Goal: Communication & Community: Answer question/provide support

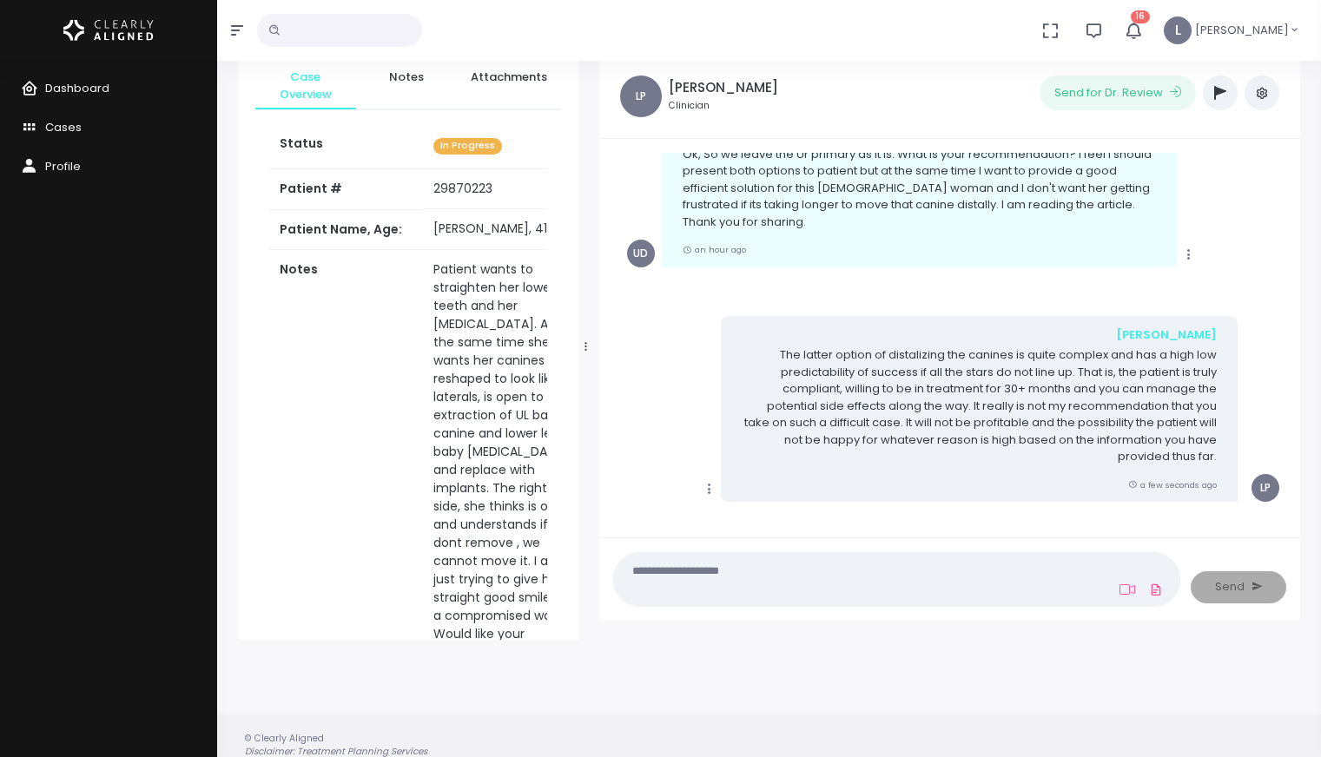
scroll to position [138, 0]
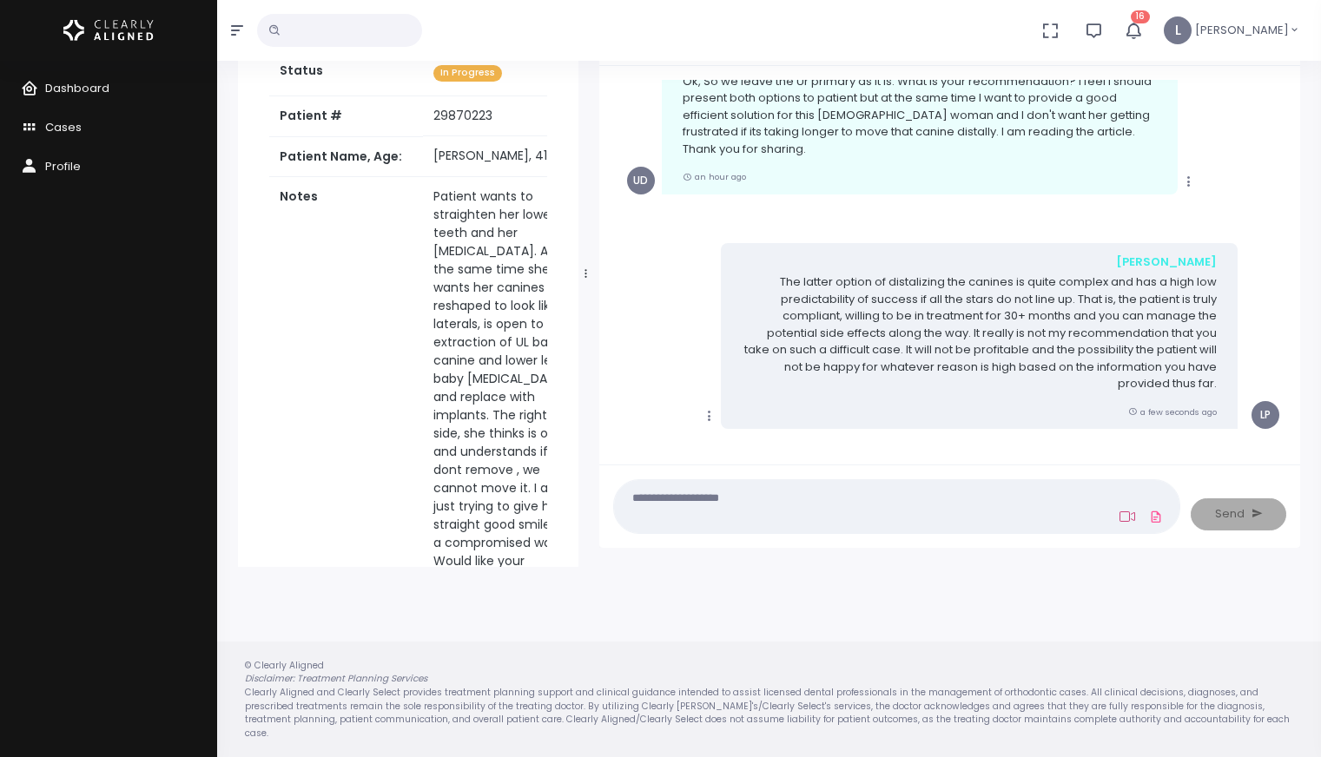
click at [1122, 519] on icon at bounding box center [1127, 517] width 16 height 14
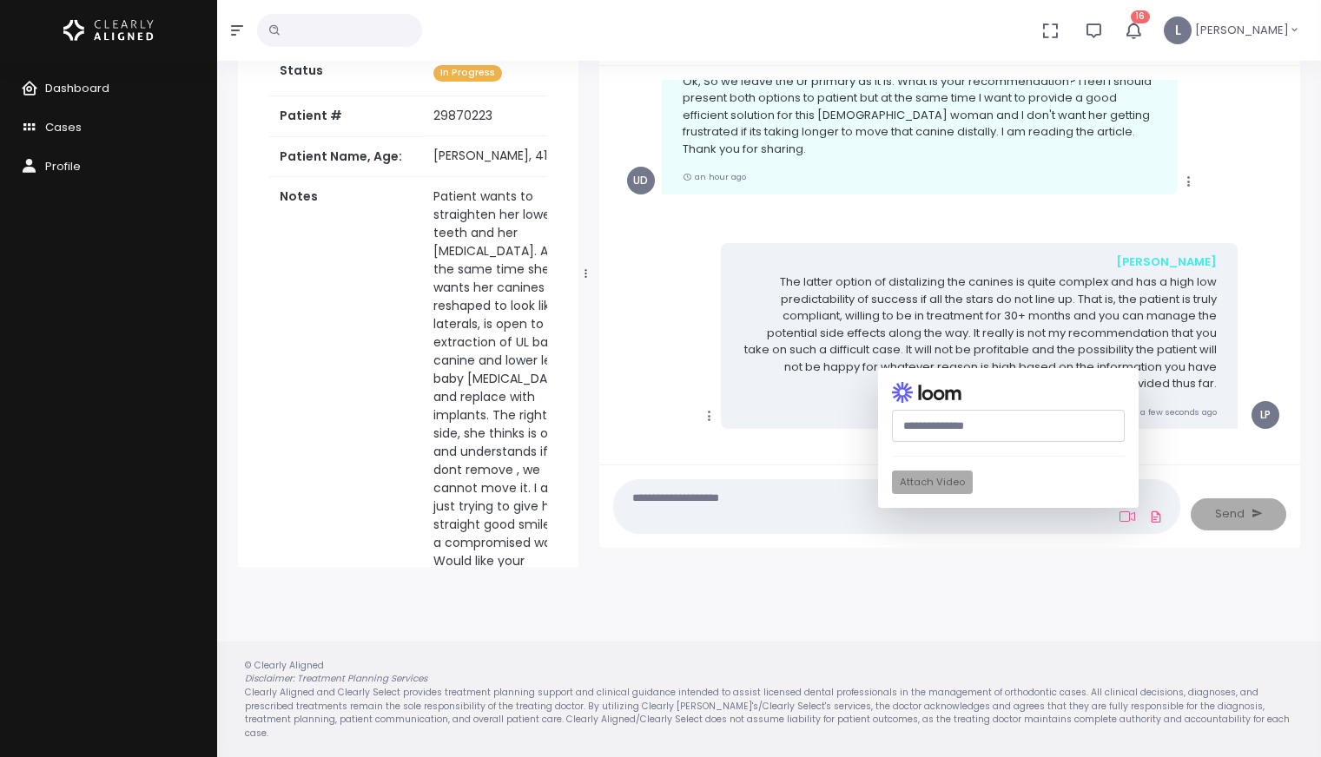
paste input "**********"
type input "**********"
click at [943, 484] on button "Attach Video" at bounding box center [932, 482] width 81 height 23
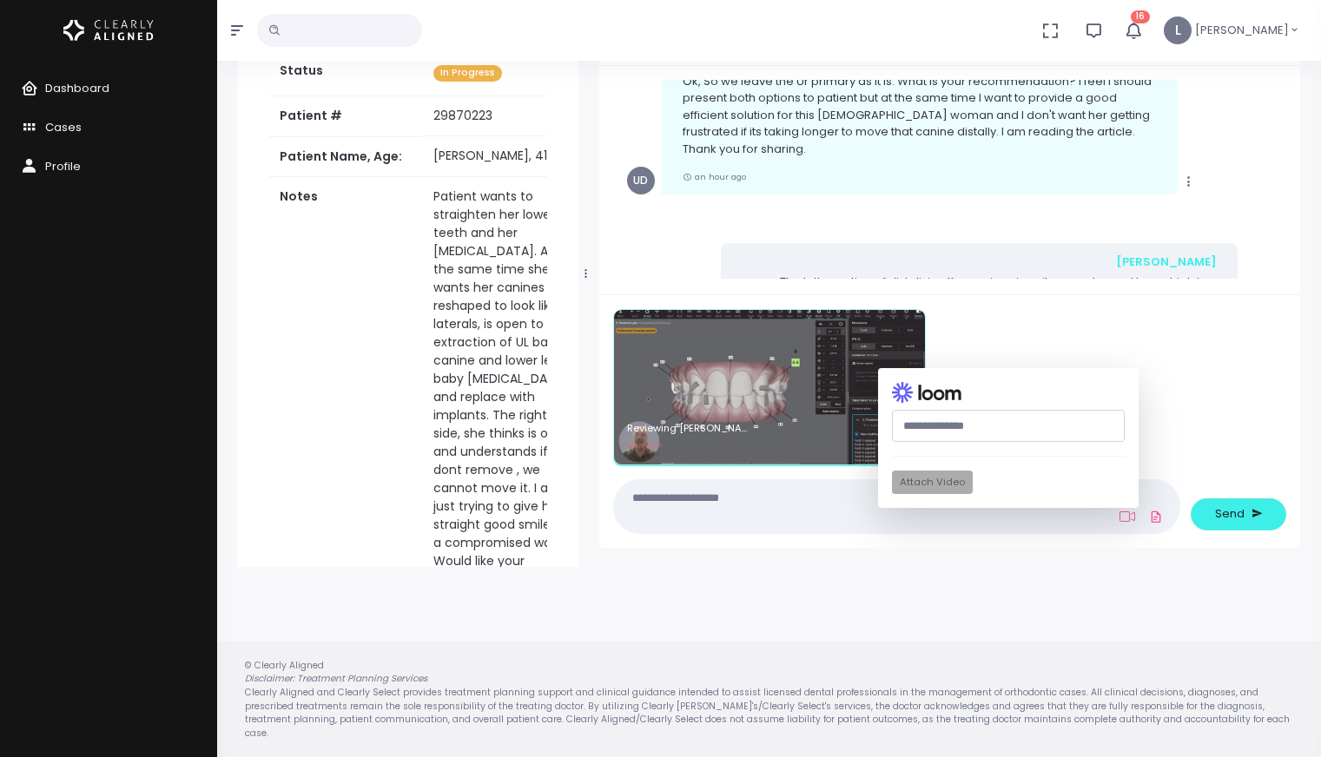
click at [707, 518] on textarea at bounding box center [862, 506] width 477 height 39
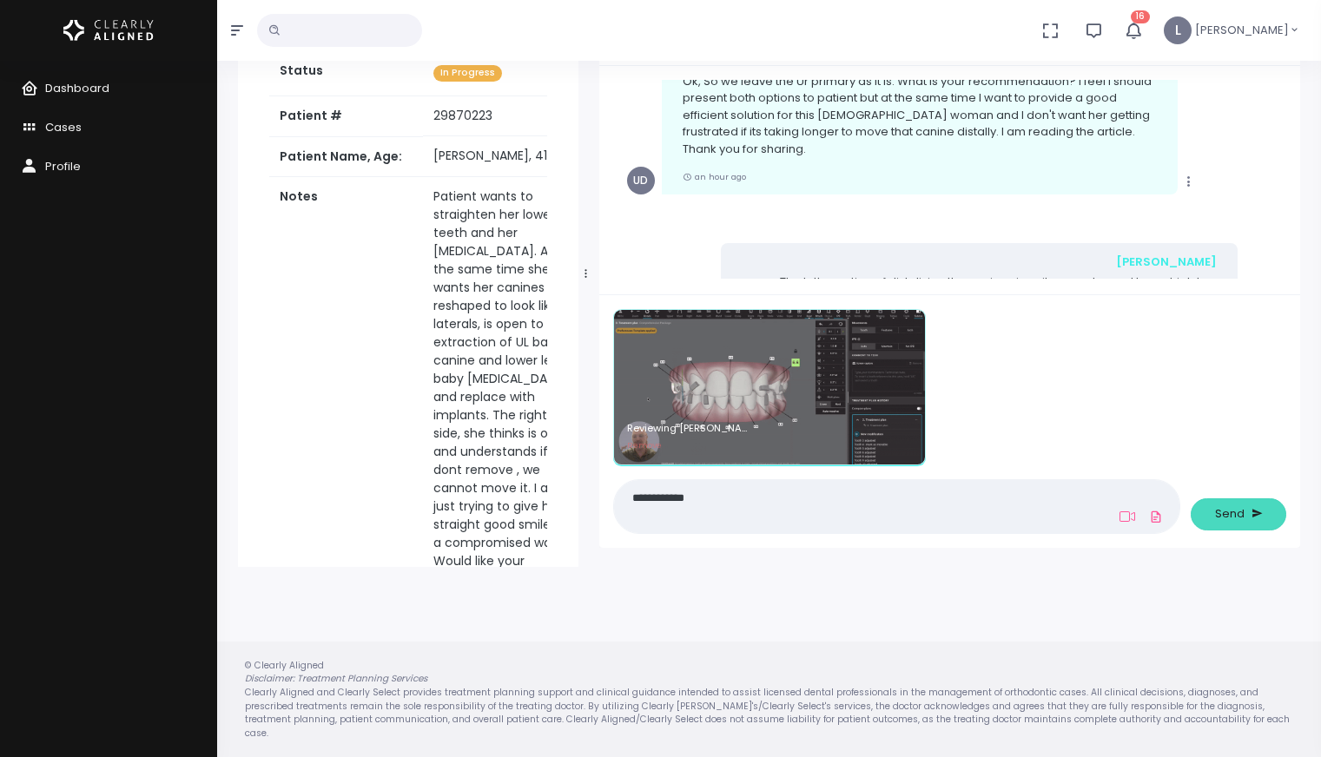
type textarea "**********"
click at [1234, 522] on span "Send" at bounding box center [1230, 513] width 30 height 17
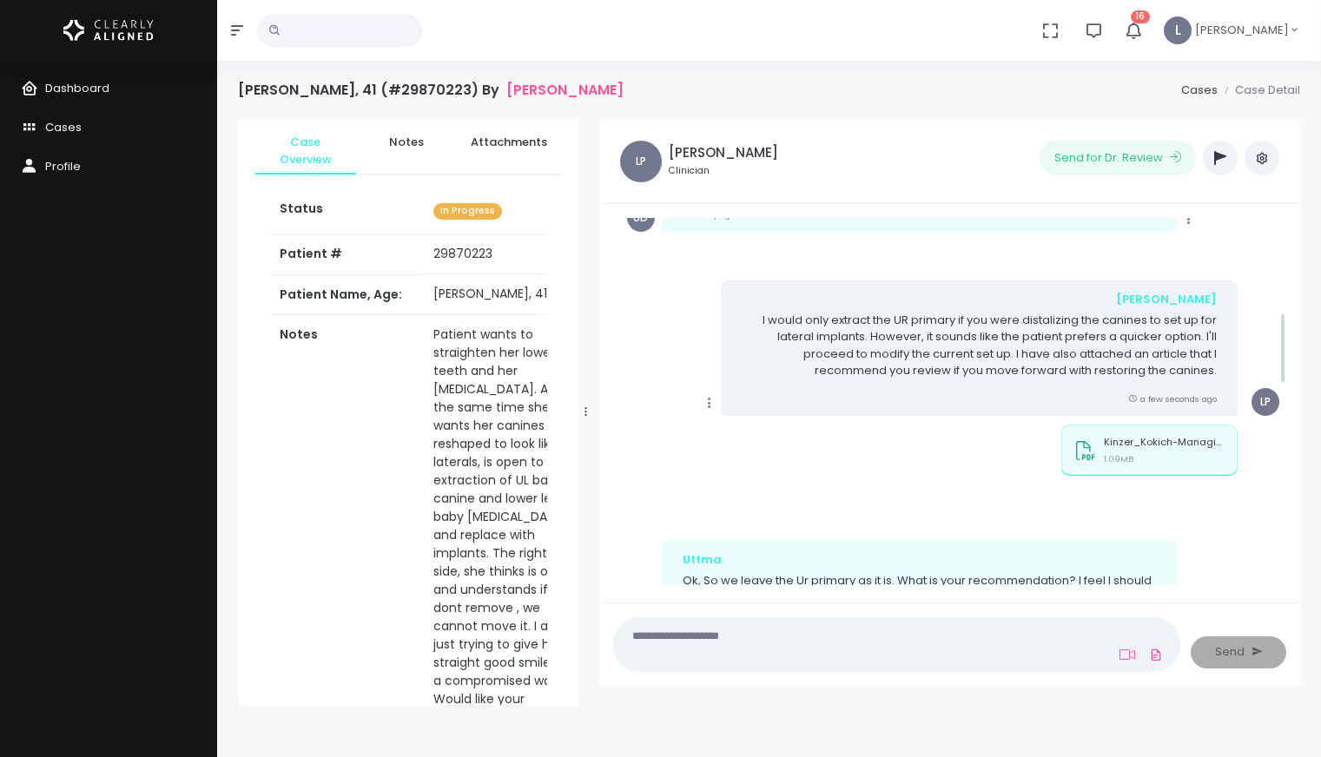
scroll to position [303, 0]
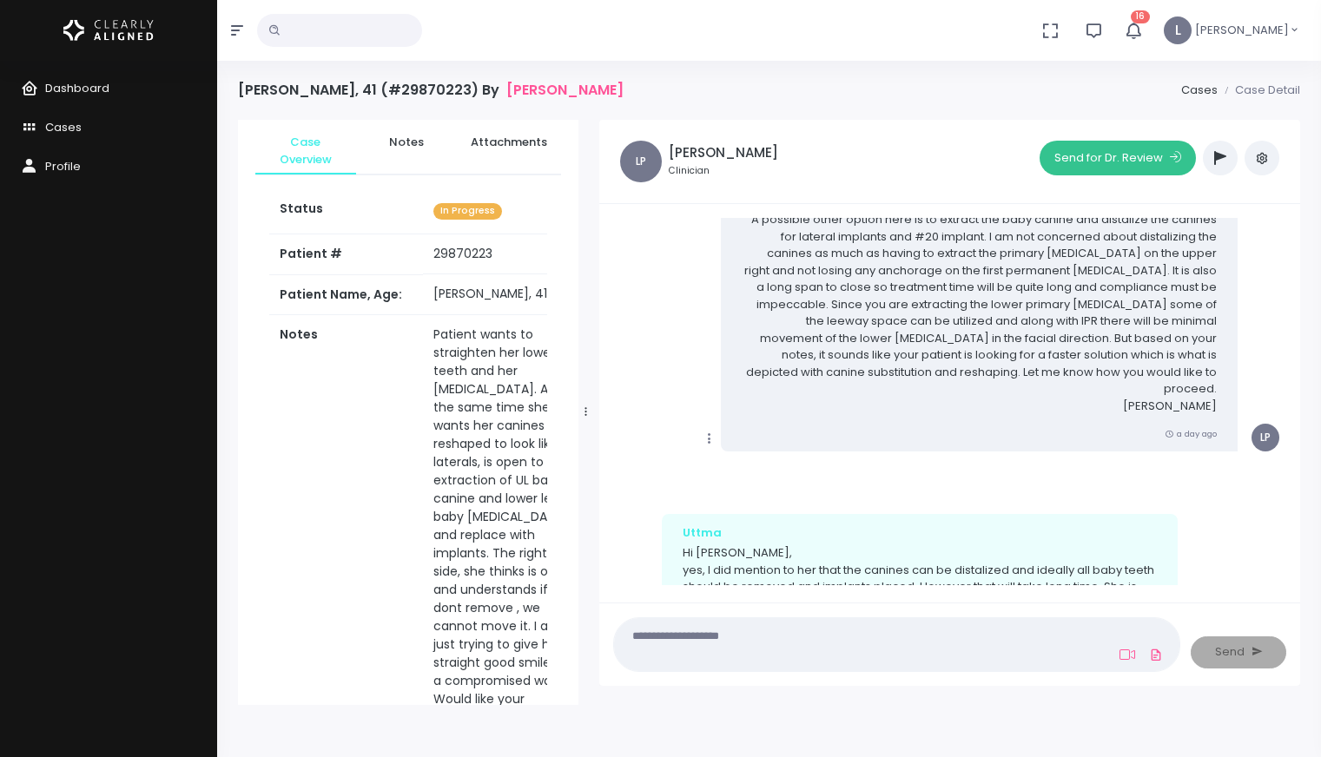
click at [1096, 159] on button "Send for Dr. Review" at bounding box center [1117, 158] width 156 height 35
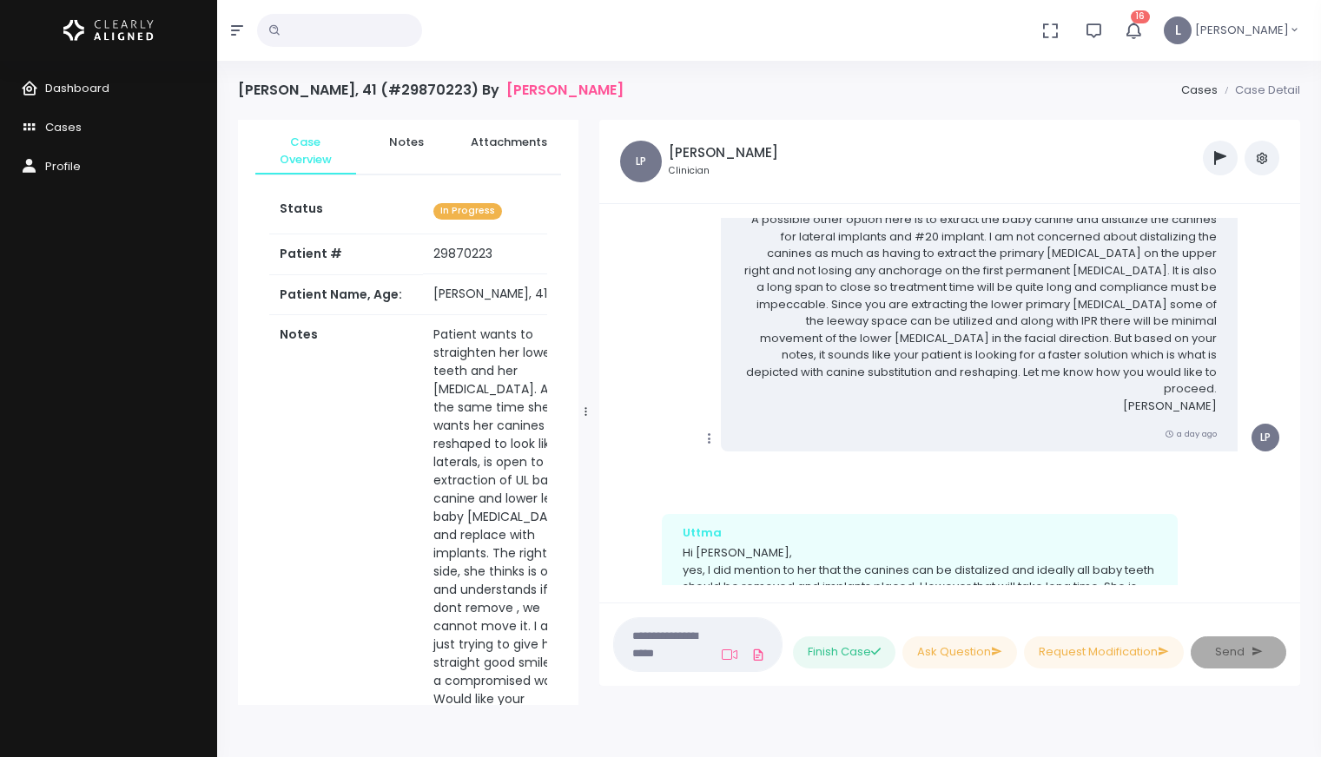
scroll to position [1845, 0]
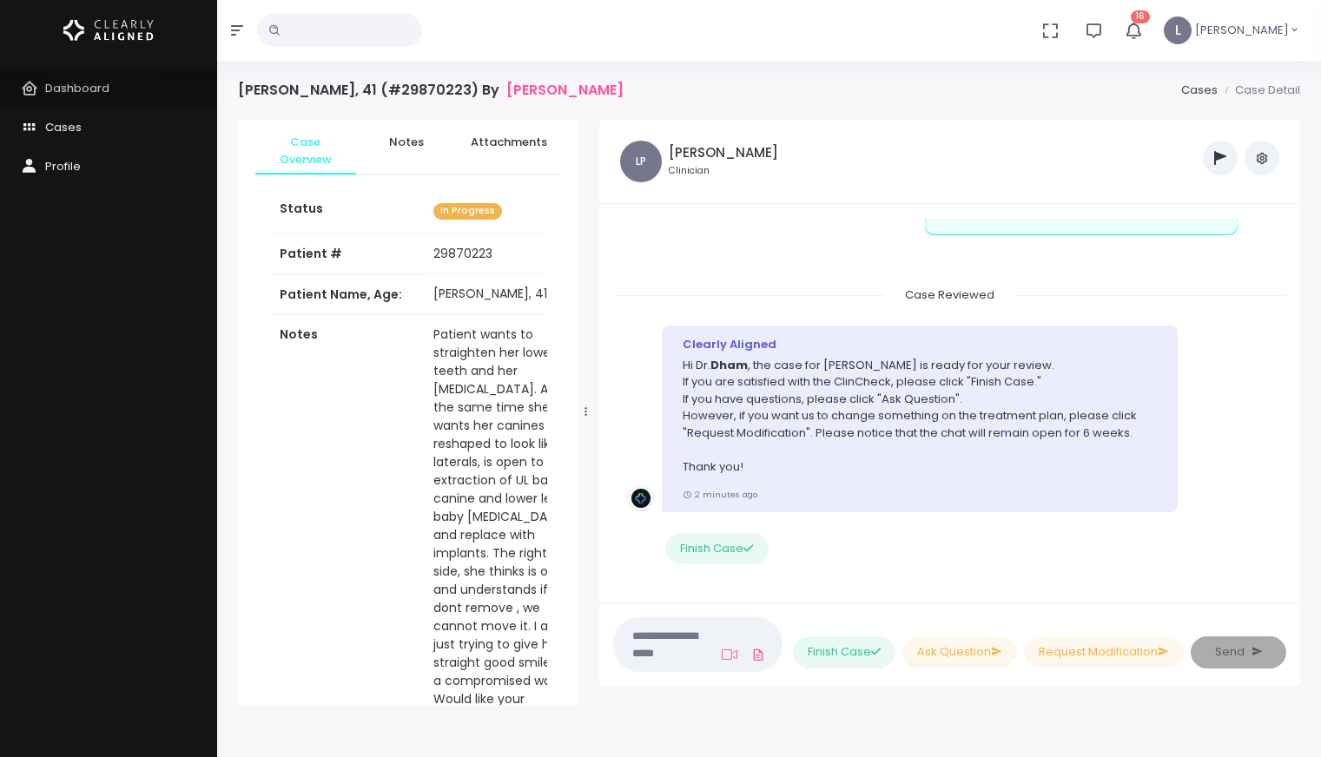
click at [106, 90] on span "Dashboard" at bounding box center [77, 88] width 64 height 16
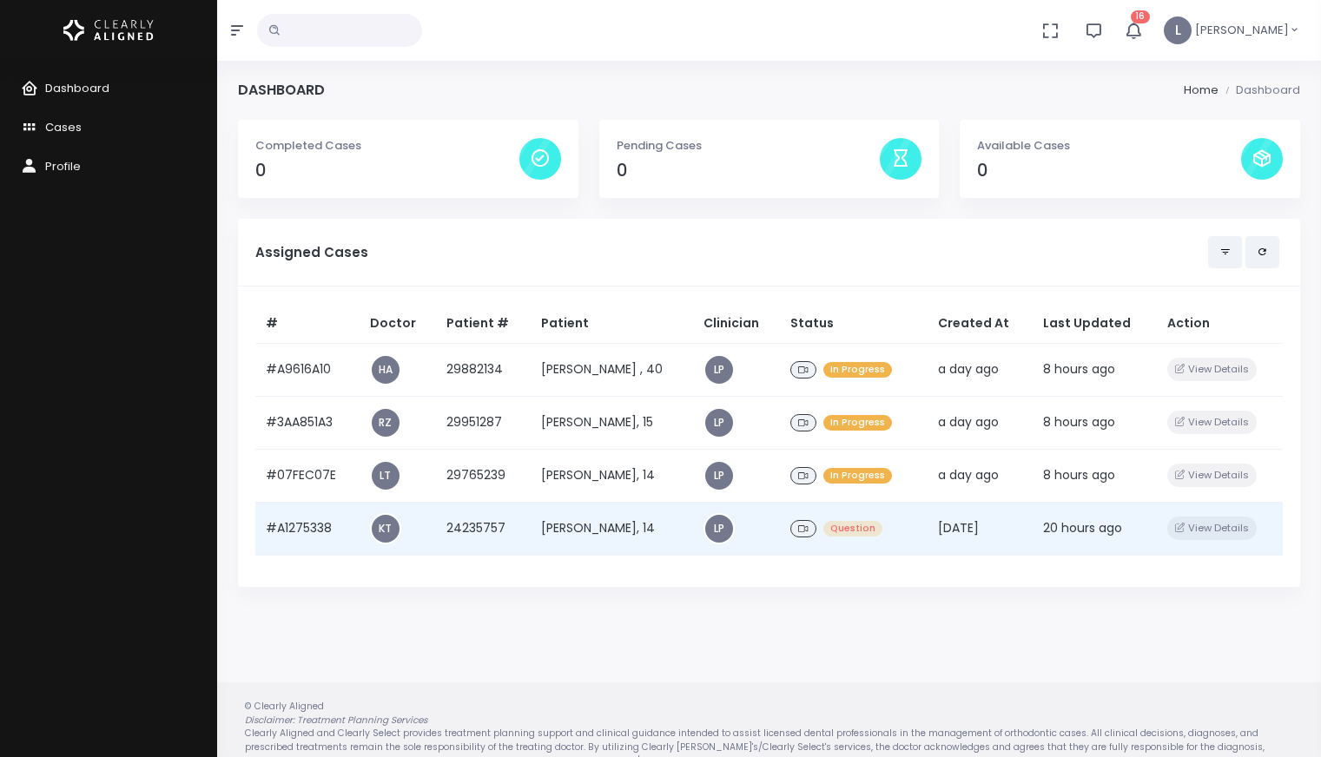
click at [591, 533] on td "[PERSON_NAME], 14" at bounding box center [612, 528] width 162 height 53
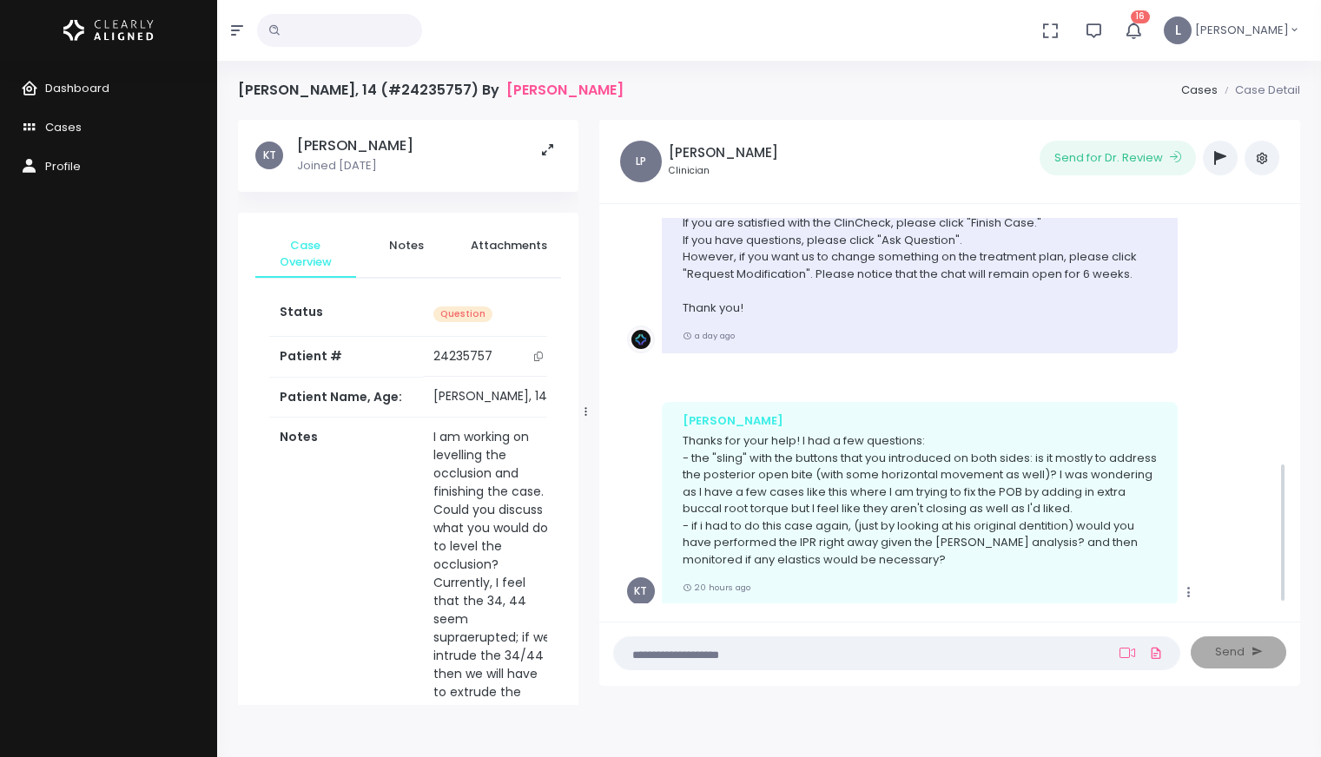
scroll to position [676, 0]
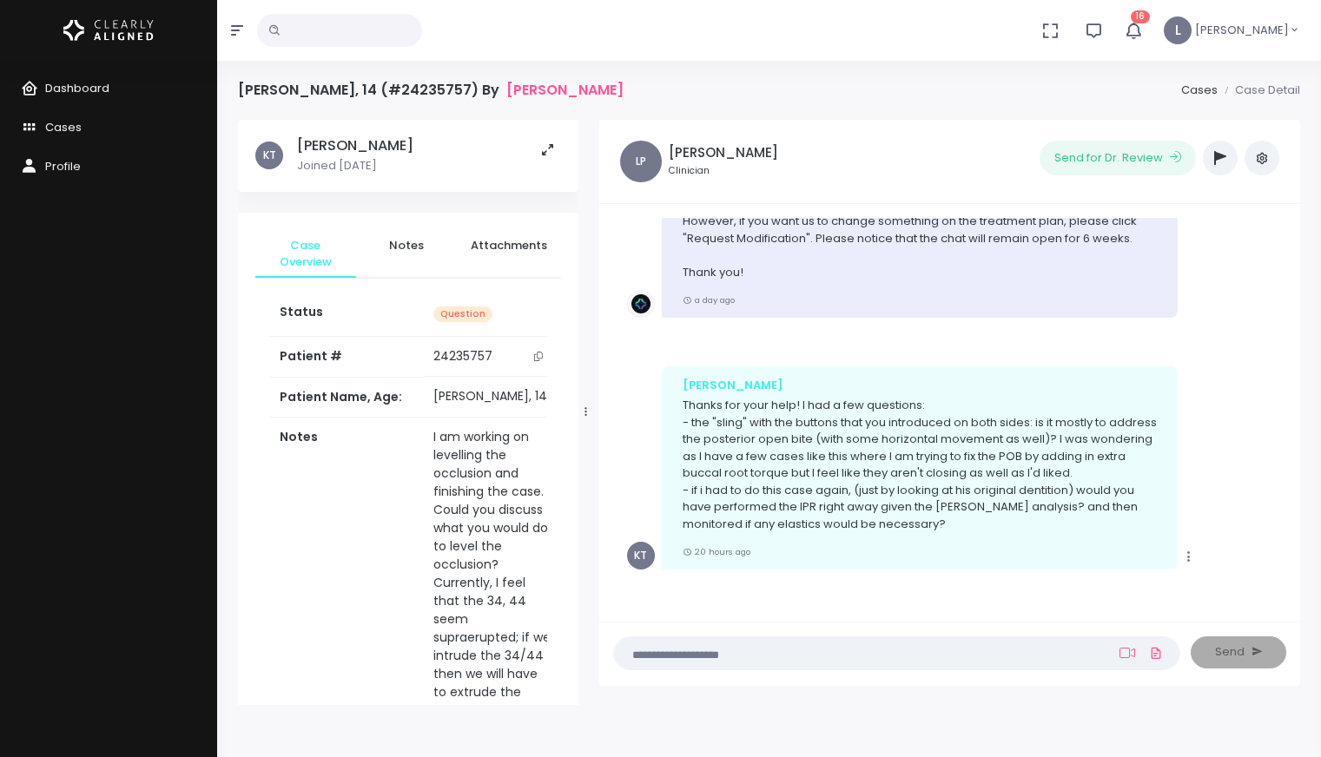
click at [705, 650] on textarea at bounding box center [862, 652] width 477 height 19
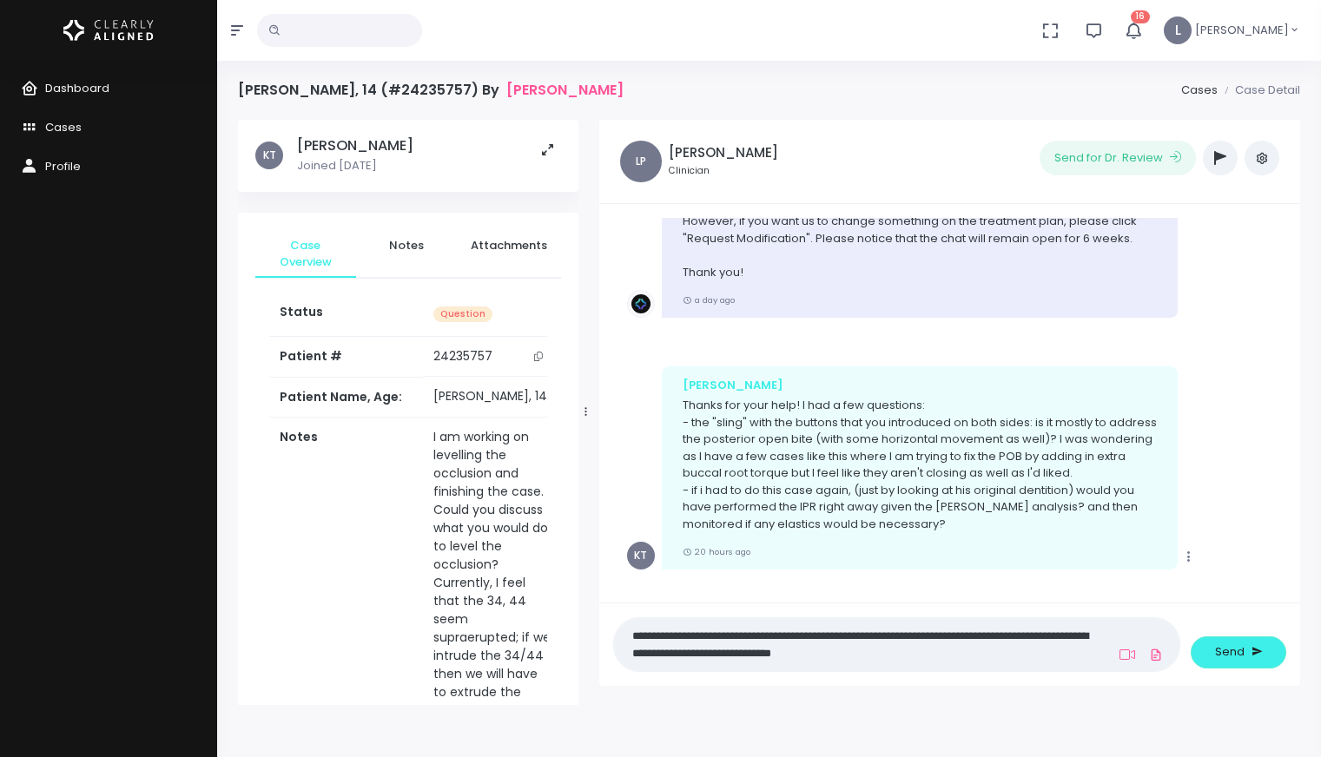
click at [952, 645] on textarea "**********" at bounding box center [862, 644] width 477 height 39
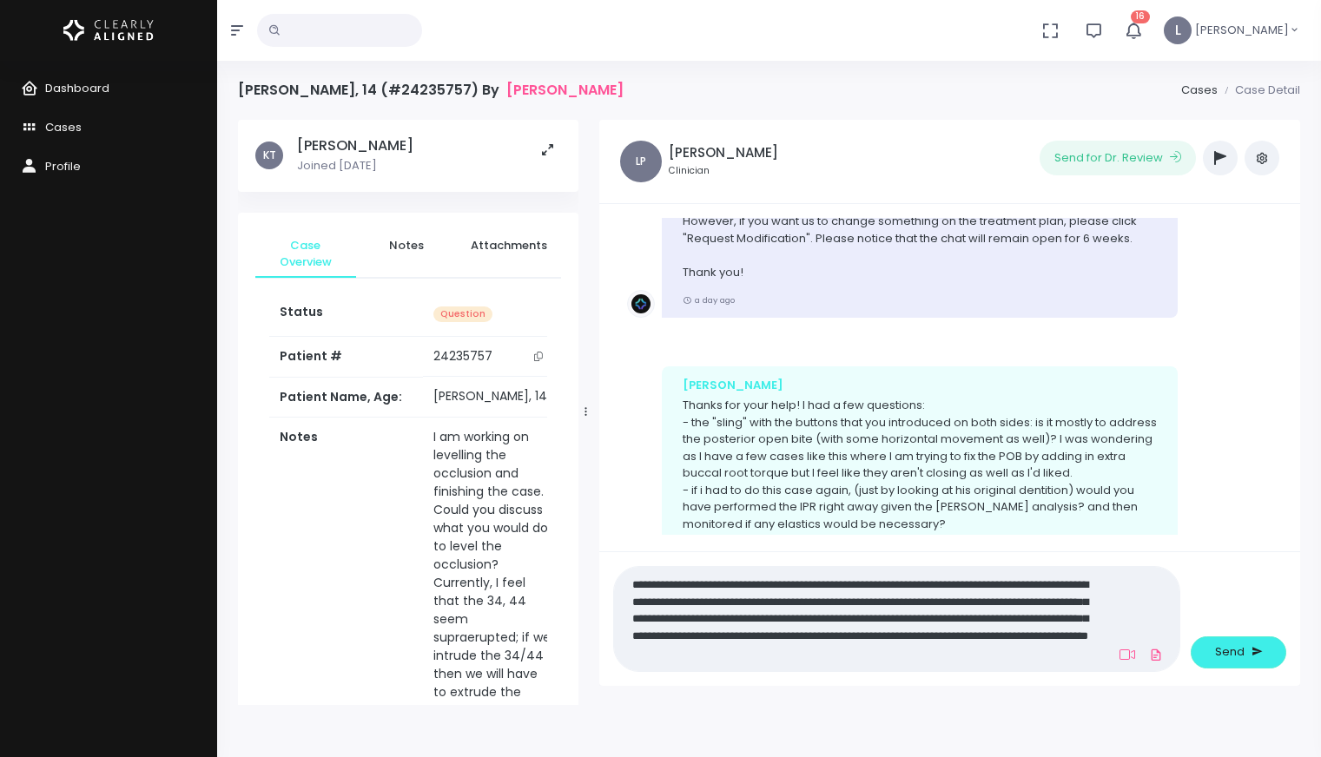
scroll to position [0, 0]
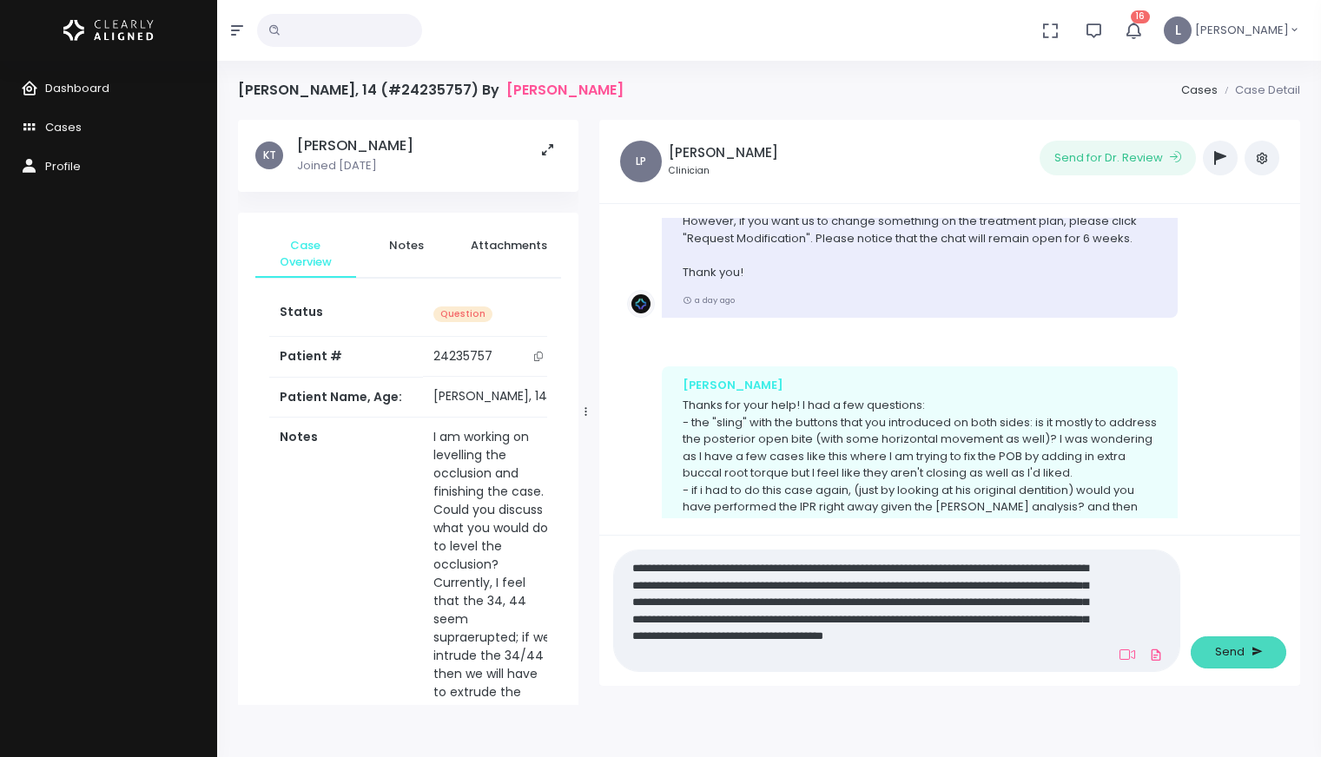
type textarea "**********"
click at [1224, 655] on span "Send" at bounding box center [1230, 651] width 30 height 17
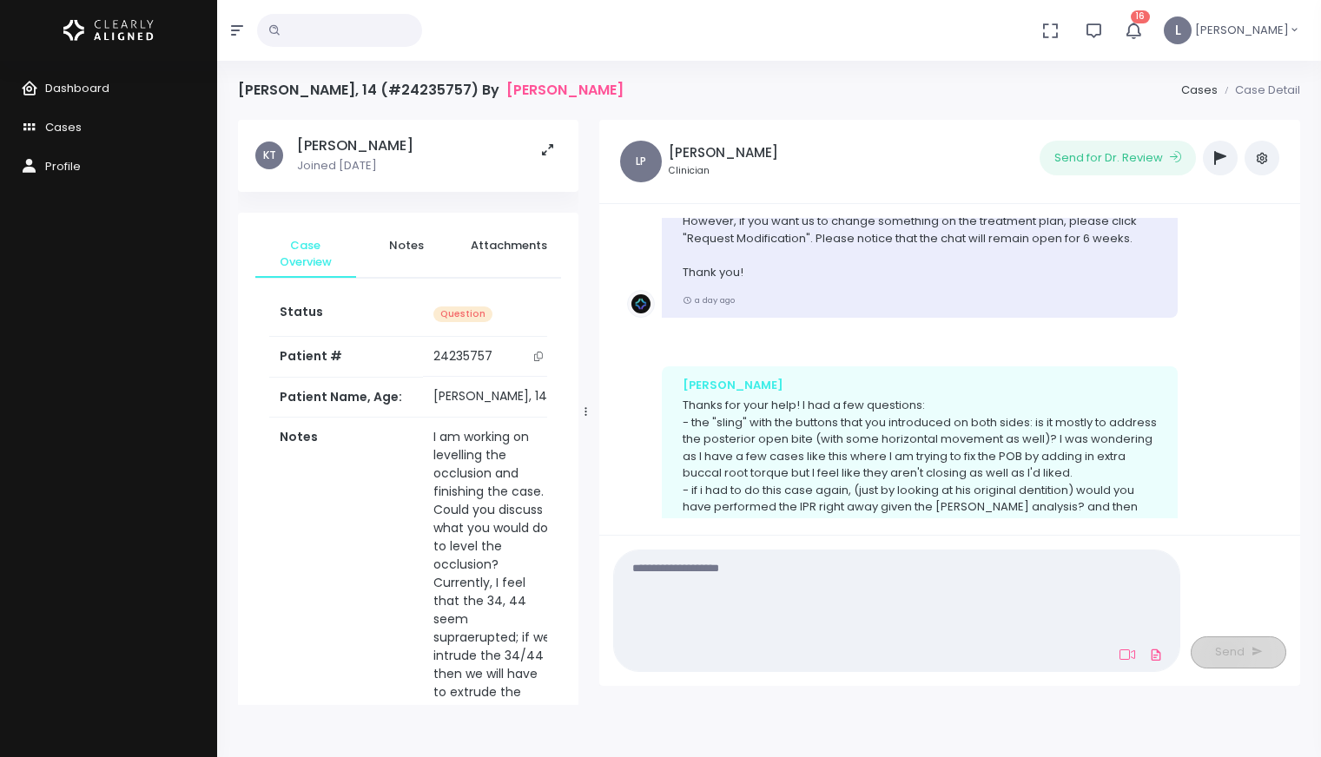
scroll to position [913, 0]
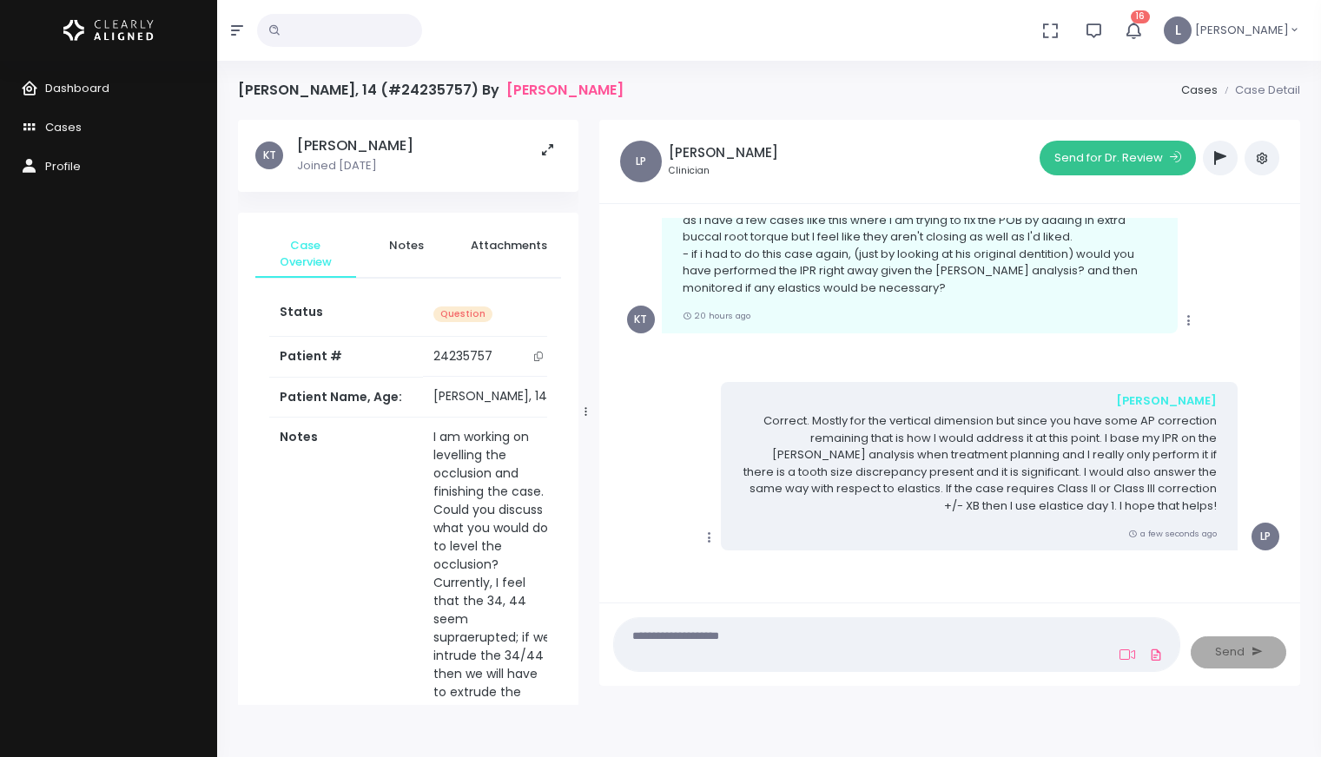
click at [1116, 168] on button "Send for Dr. Review" at bounding box center [1117, 158] width 156 height 35
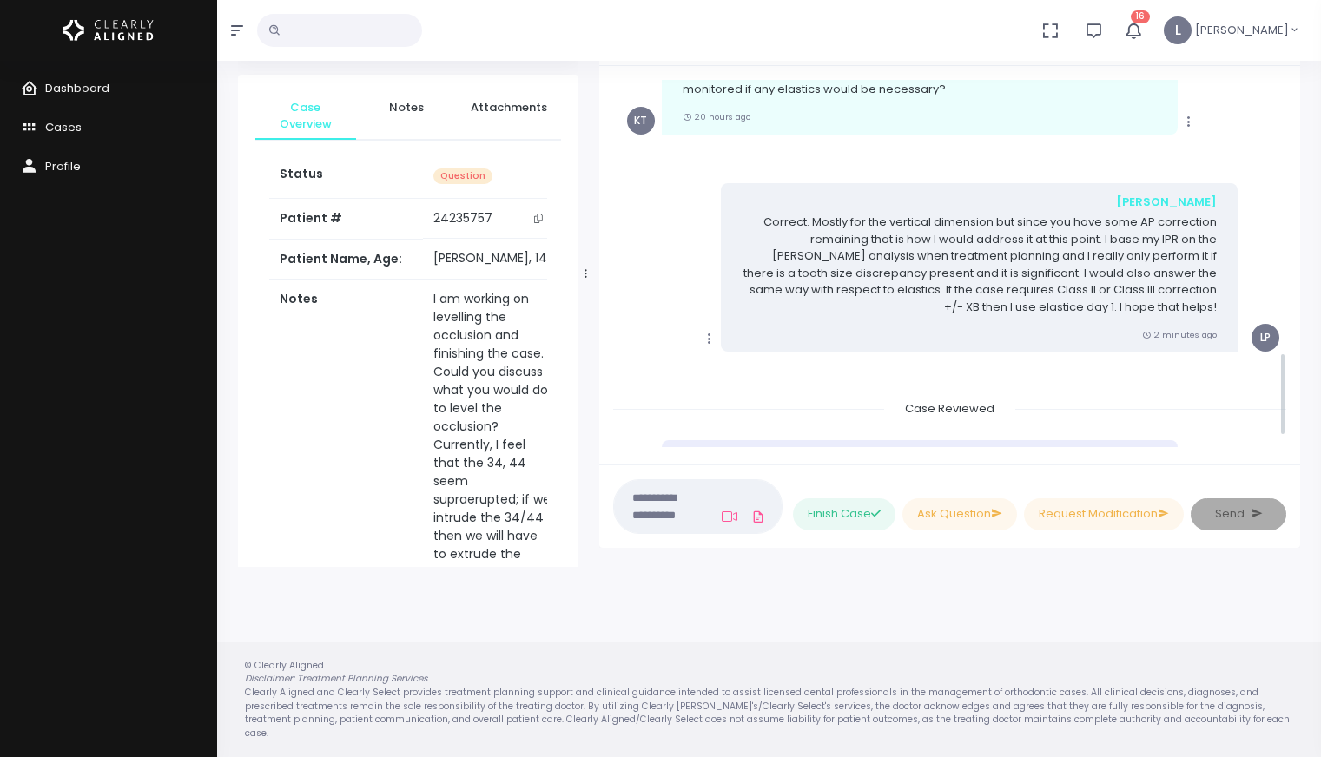
scroll to position [1244, 0]
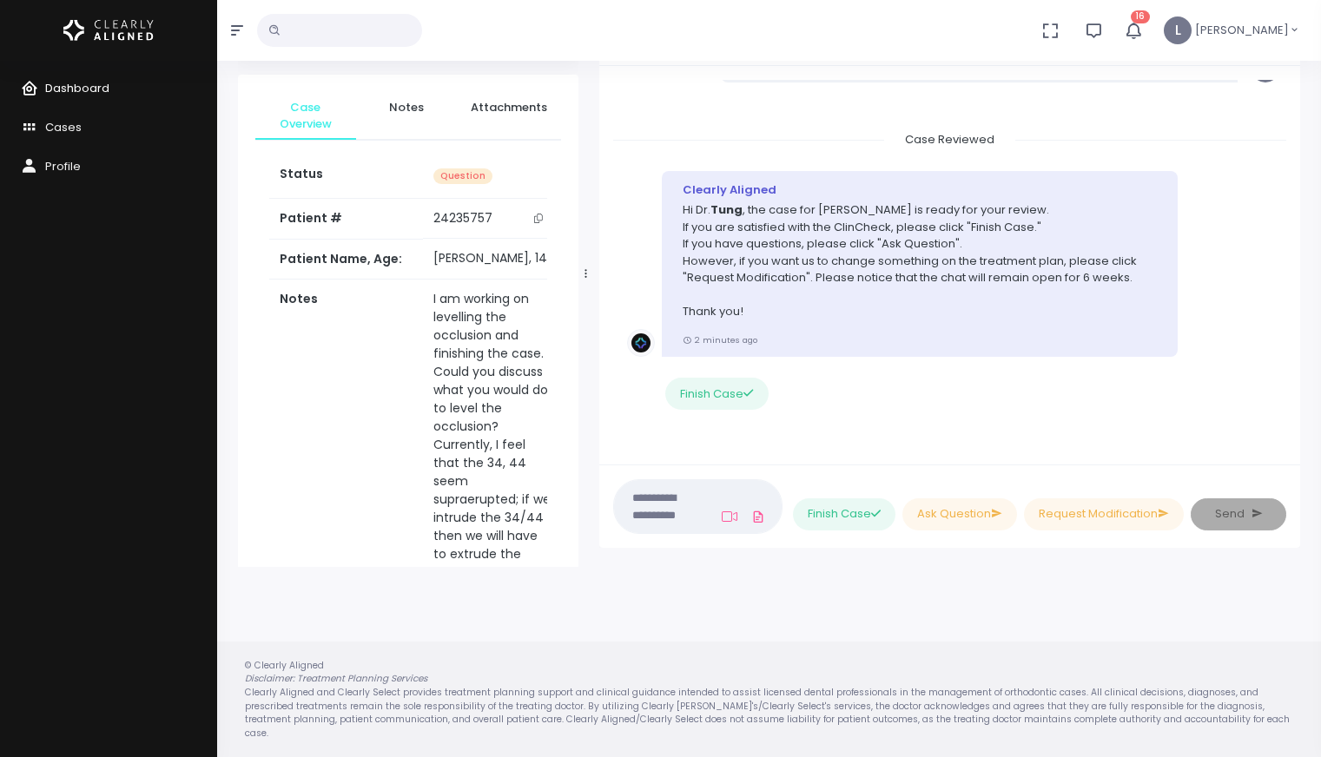
click at [108, 91] on link "Dashboard" at bounding box center [108, 88] width 217 height 39
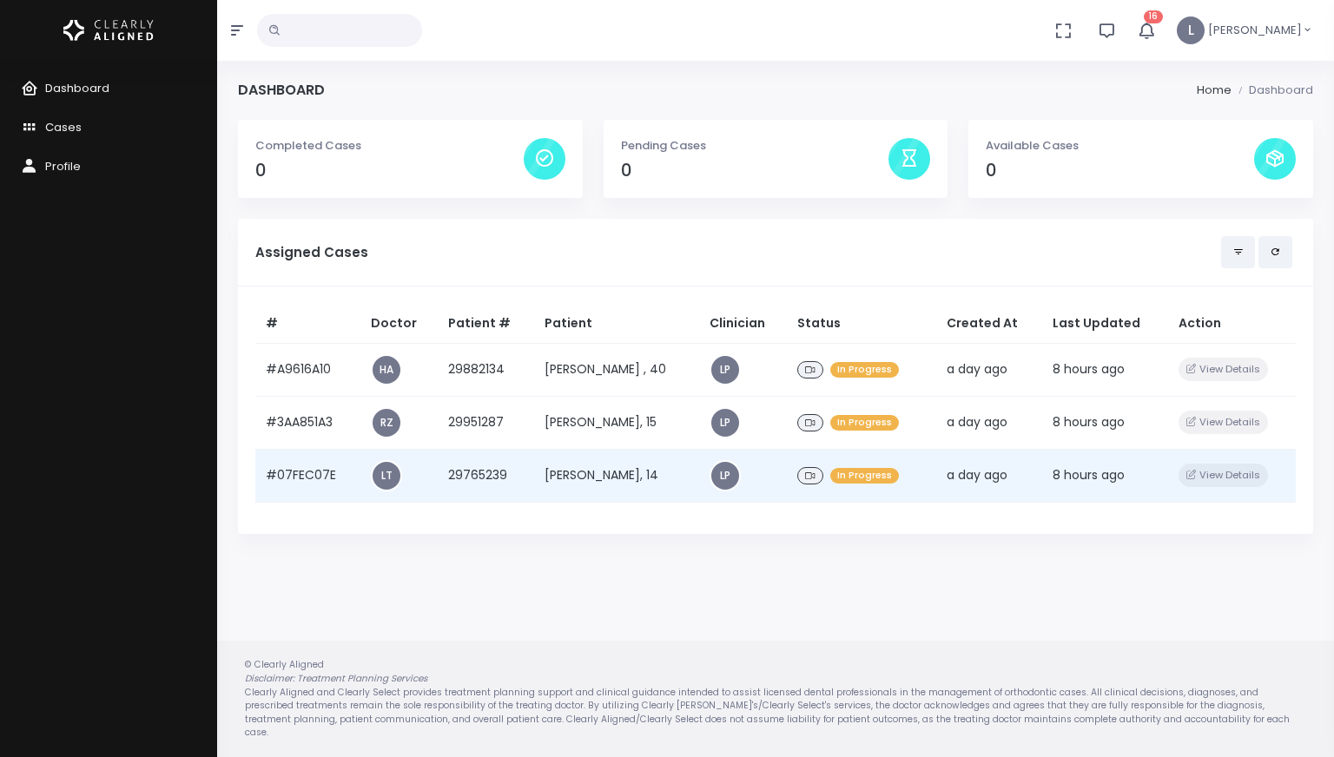
click at [622, 473] on td "[PERSON_NAME], 14" at bounding box center [616, 475] width 164 height 53
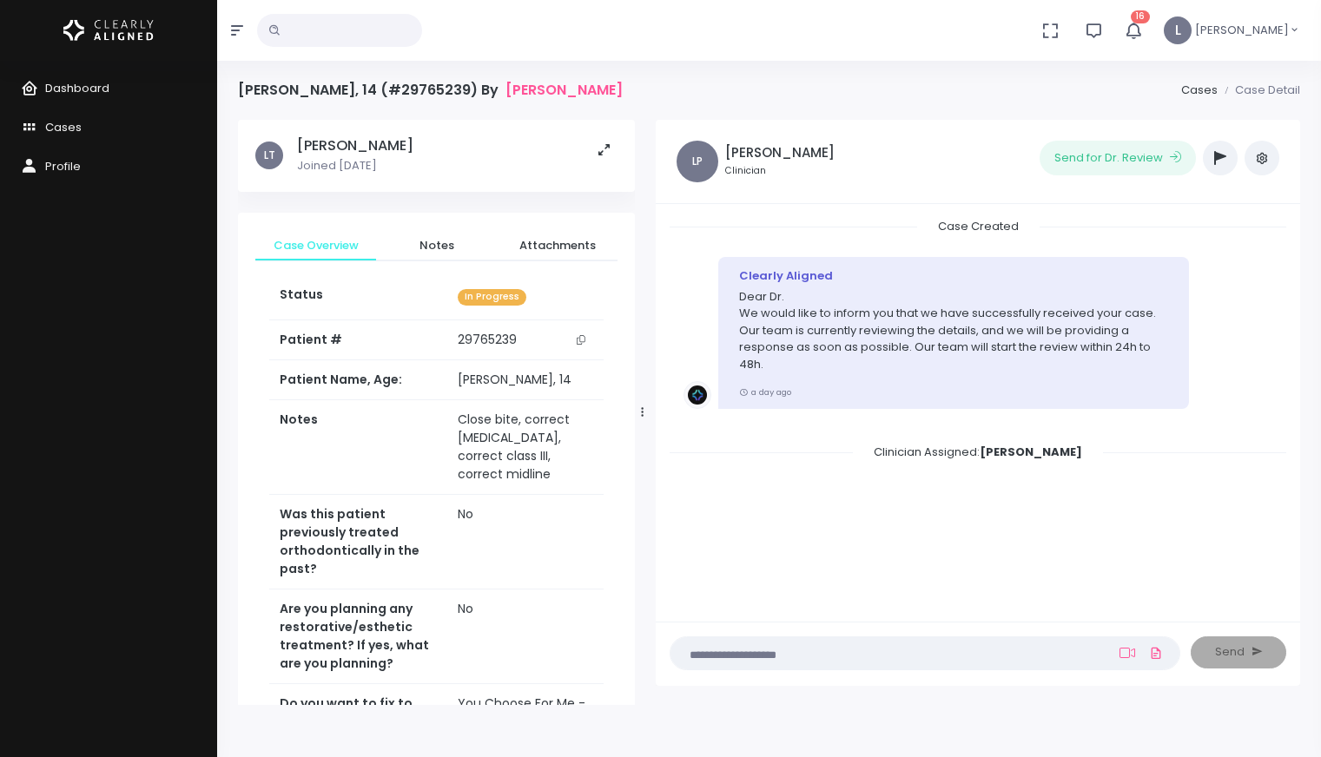
drag, startPoint x: 589, startPoint y: 412, endPoint x: 645, endPoint y: 414, distance: 56.5
click at [645, 414] on div at bounding box center [642, 412] width 9 height 574
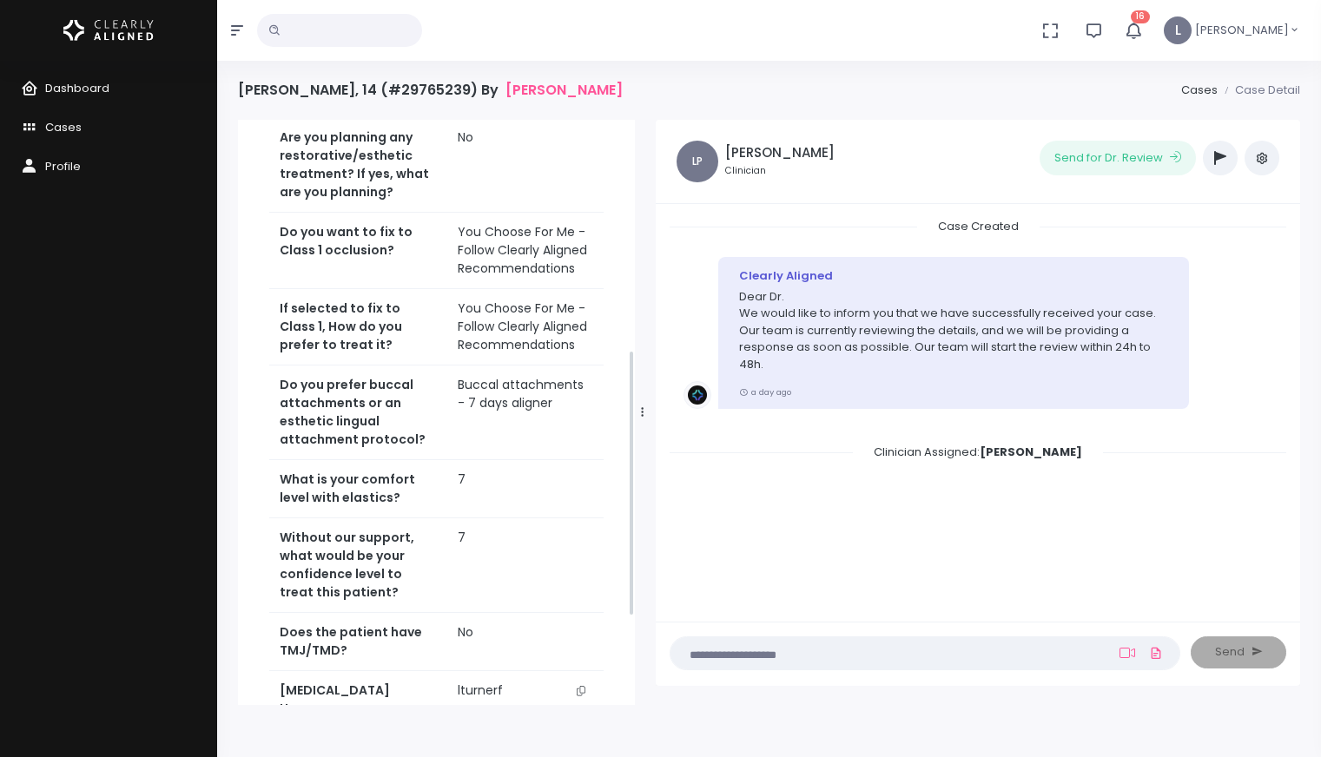
scroll to position [696, 0]
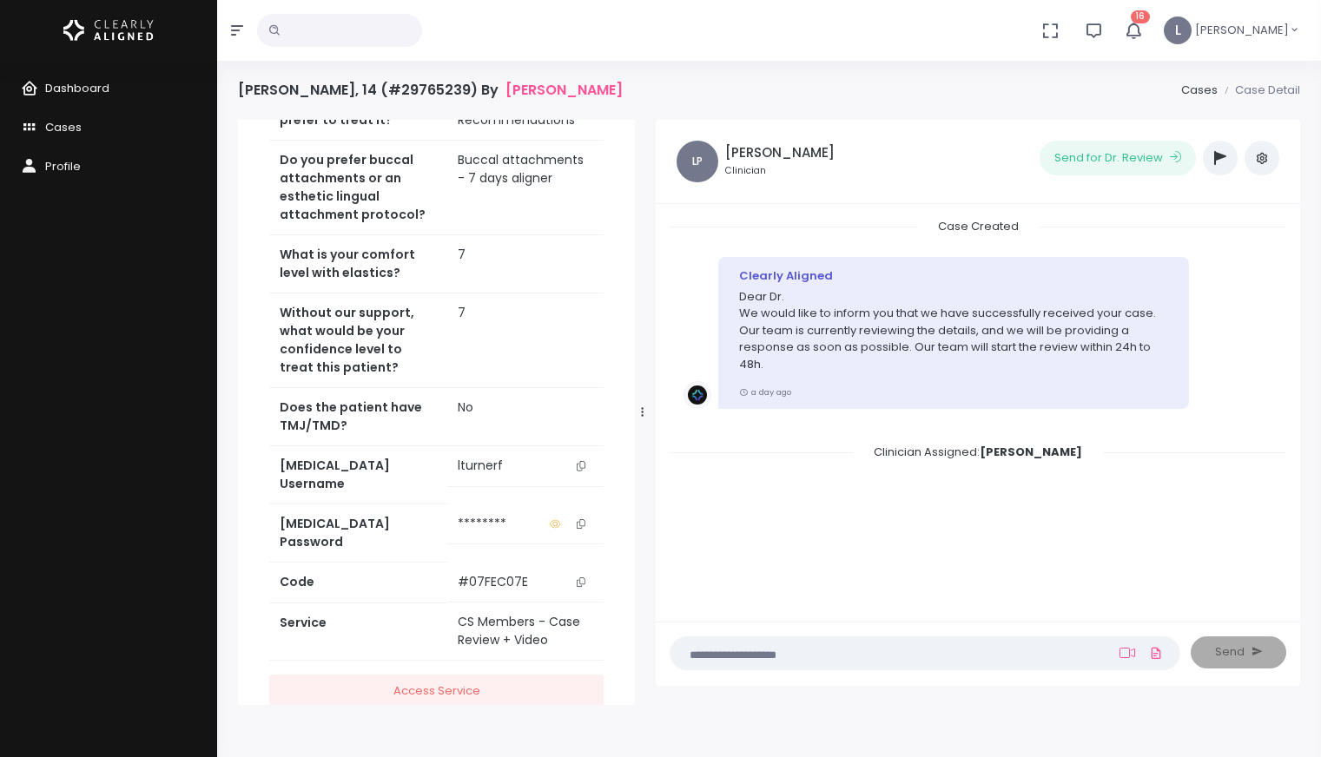
click at [580, 461] on icon "scrollable content" at bounding box center [581, 466] width 9 height 10
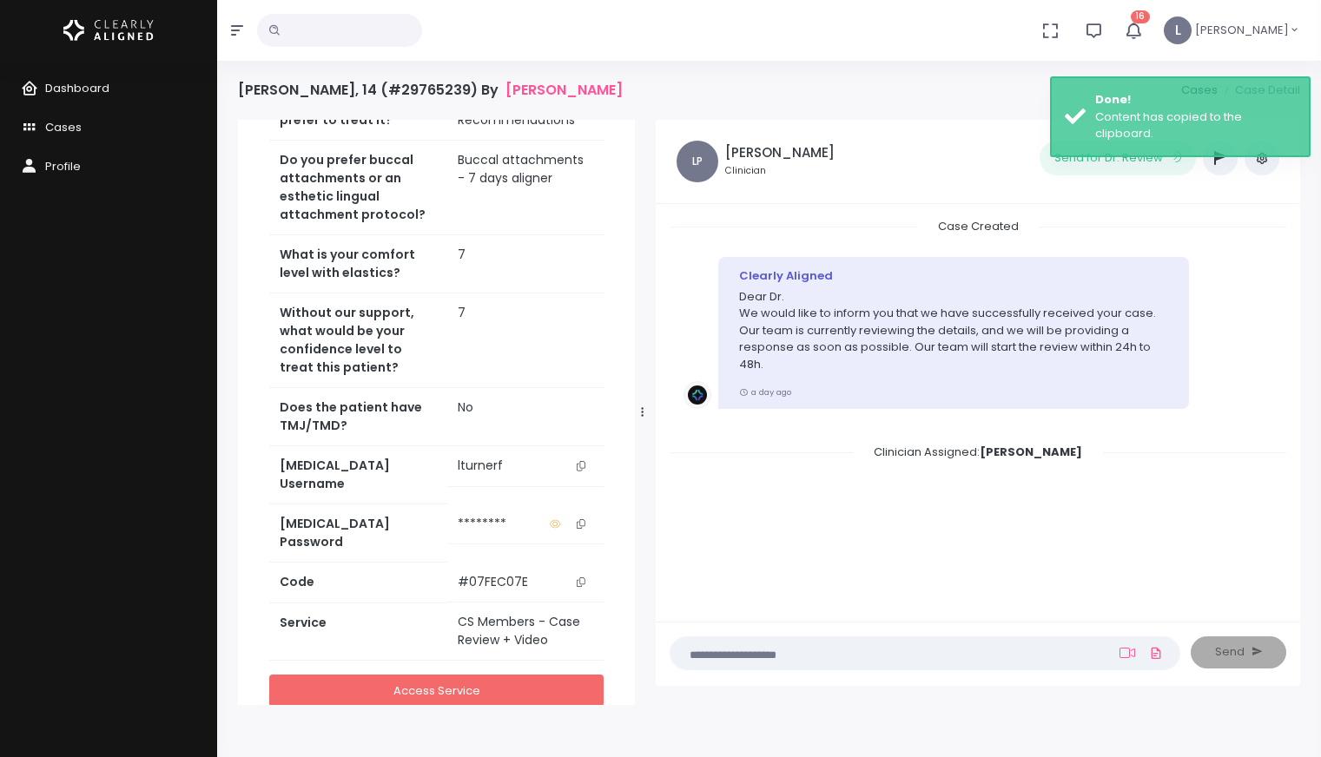
click at [474, 675] on link "Access Service" at bounding box center [436, 691] width 334 height 32
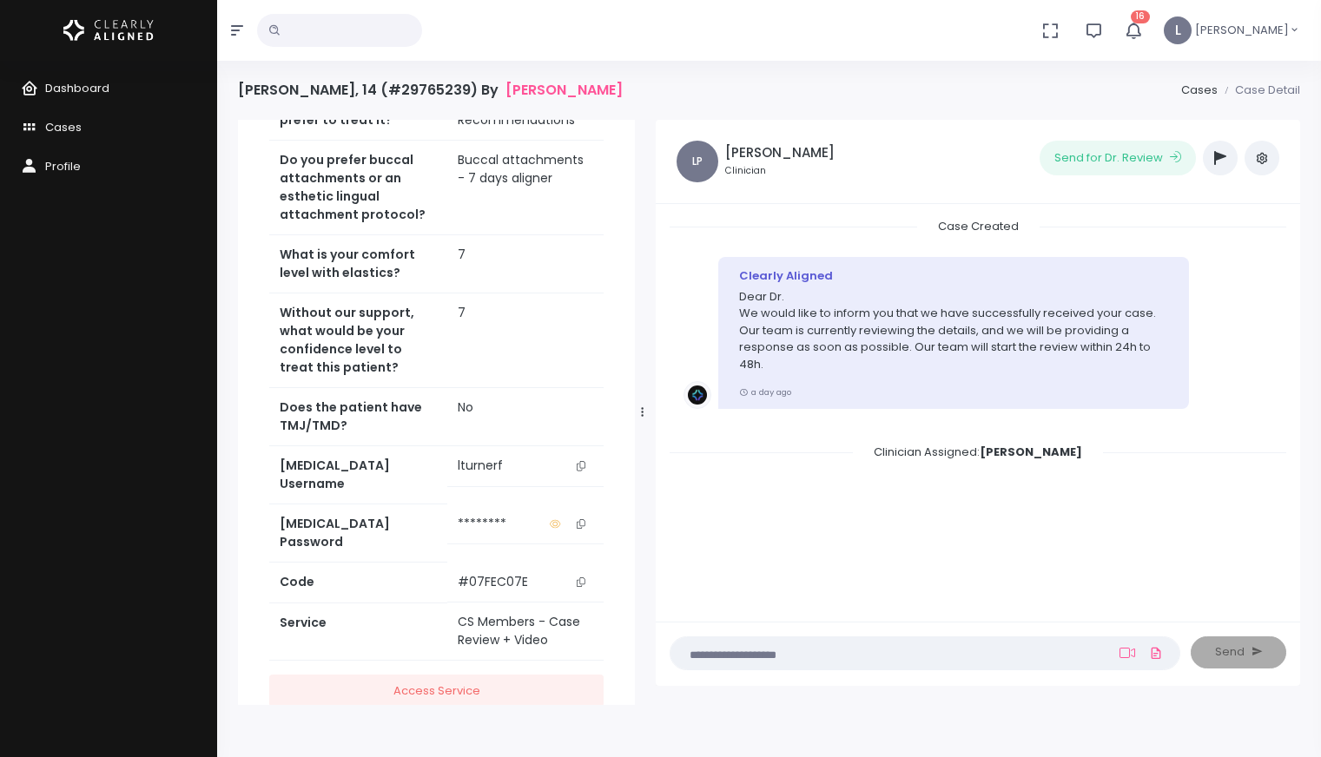
click at [577, 457] on button "scrollable content" at bounding box center [581, 466] width 24 height 18
